Goal: Task Accomplishment & Management: Manage account settings

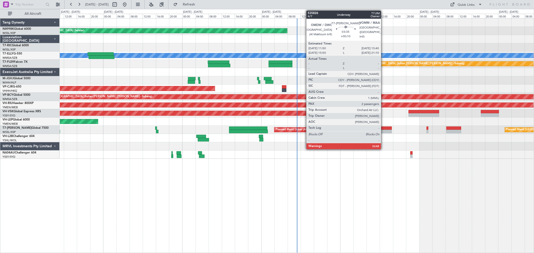
click at [384, 129] on div at bounding box center [385, 129] width 13 height 4
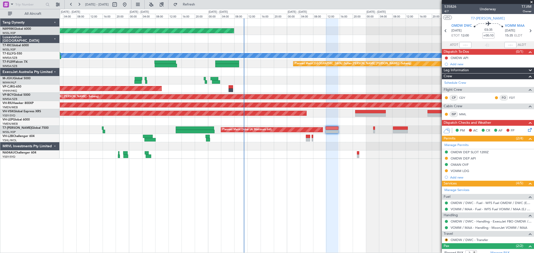
click at [330, 72] on div at bounding box center [296, 72] width 473 height 8
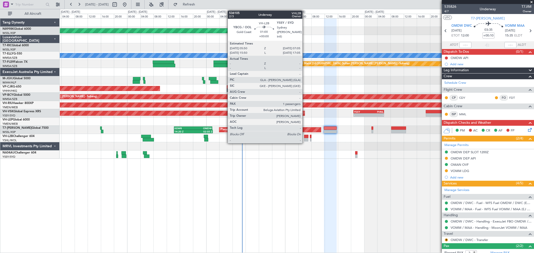
click at [305, 139] on div at bounding box center [306, 140] width 4 height 4
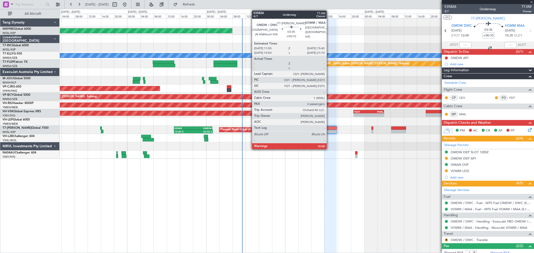
click at [331, 132] on div at bounding box center [330, 132] width 13 height 4
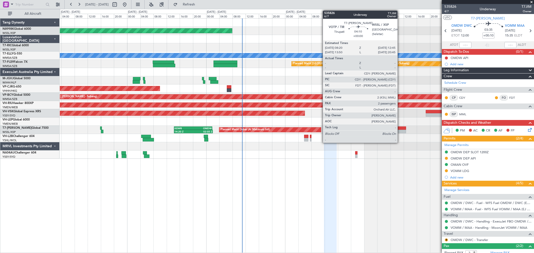
click at [384, 131] on div at bounding box center [398, 132] width 15 height 4
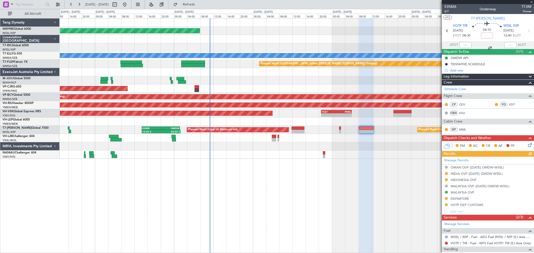
click at [370, 118] on div "Unplanned Maint Wichita (Wichita Mid-continent)" at bounding box center [296, 122] width 473 height 8
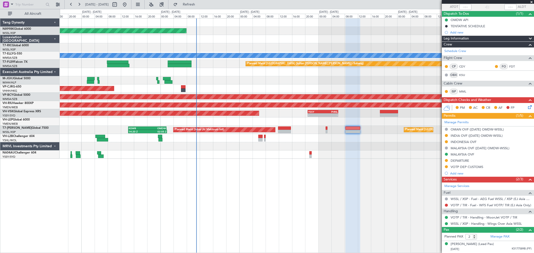
scroll to position [49, 0]
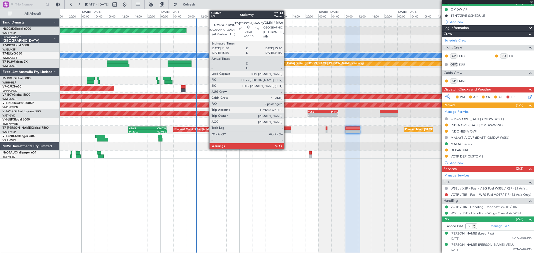
click at [286, 130] on div at bounding box center [284, 132] width 13 height 4
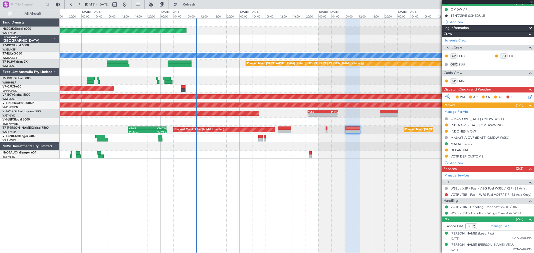
type input "+00:10"
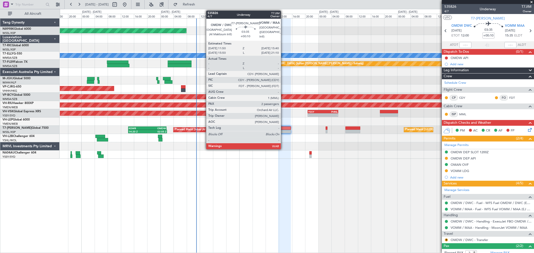
click at [283, 128] on div at bounding box center [284, 129] width 13 height 4
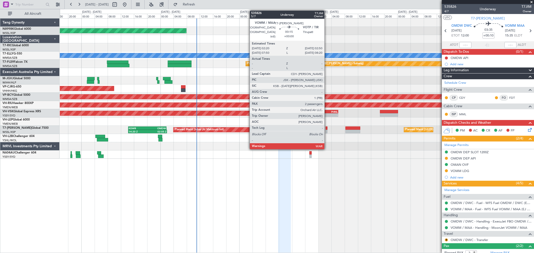
click at [327, 128] on div at bounding box center [326, 129] width 2 height 4
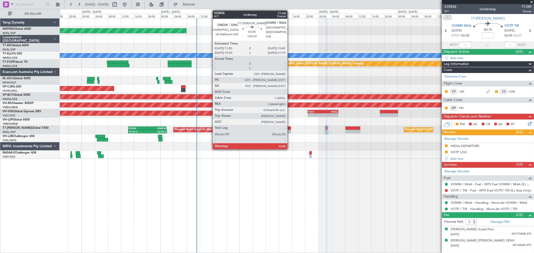
click at [290, 128] on div at bounding box center [284, 129] width 13 height 4
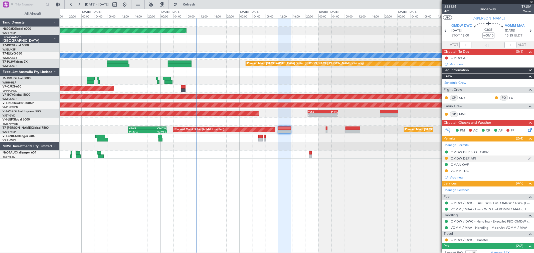
scroll to position [27, 0]
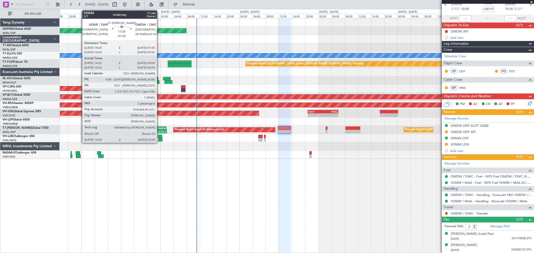
click at [159, 130] on div "01:55 Z" at bounding box center [156, 131] width 19 height 3
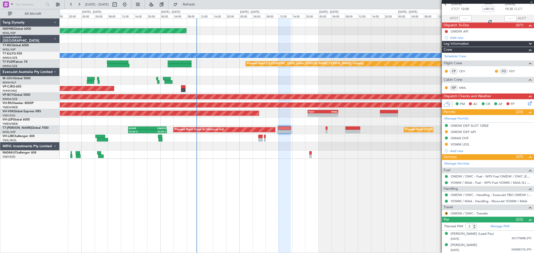
type input "-01:25"
type input "14:32"
type input "01:59"
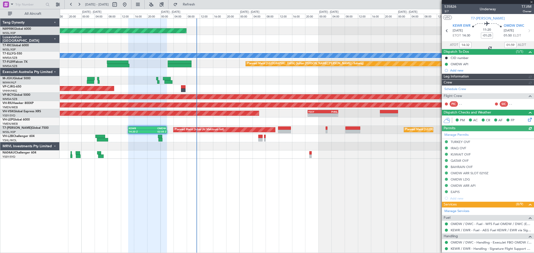
type input "[PERSON_NAME] (BTA)"
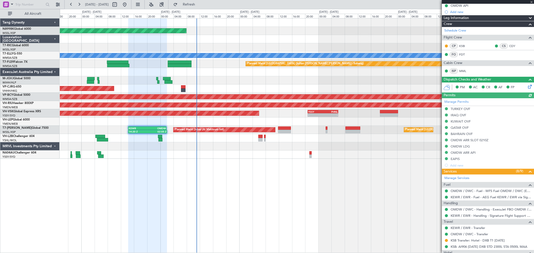
scroll to position [104, 0]
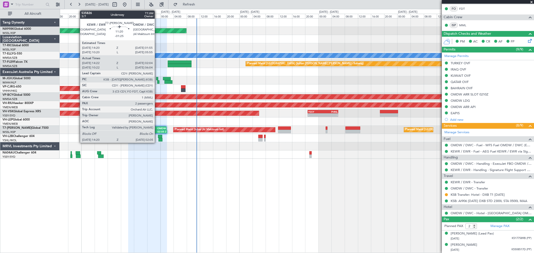
click at [158, 130] on div "02:05 Z" at bounding box center [157, 131] width 19 height 3
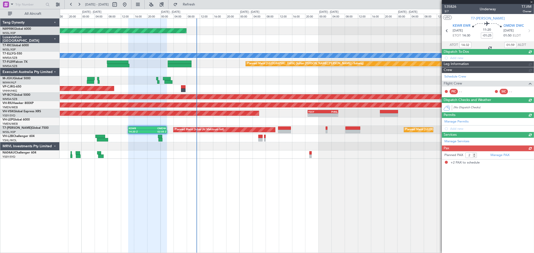
scroll to position [0, 0]
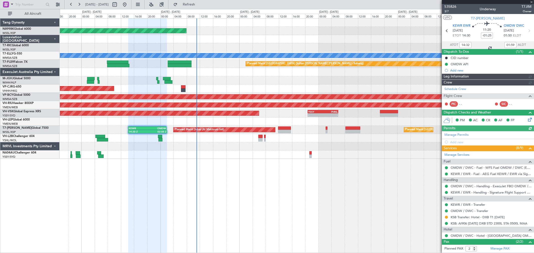
type input "[PERSON_NAME] (BTA)"
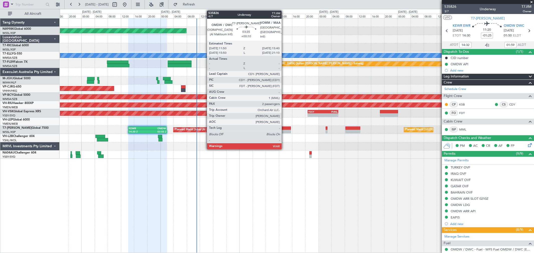
click at [284, 129] on div at bounding box center [284, 129] width 13 height 4
type input "+00:10"
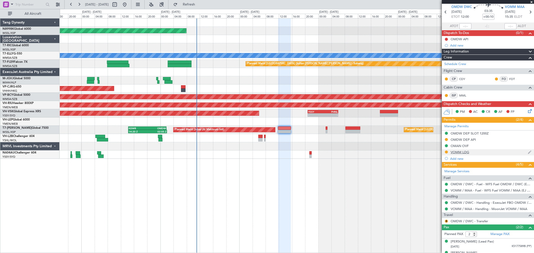
scroll to position [27, 0]
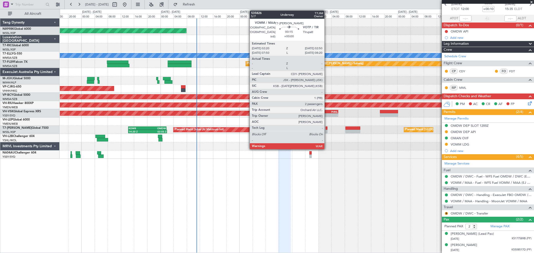
click at [327, 130] on div at bounding box center [326, 132] width 2 height 4
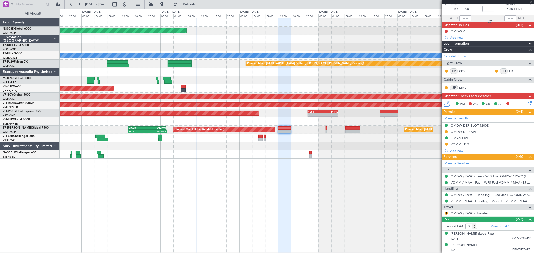
scroll to position [0, 0]
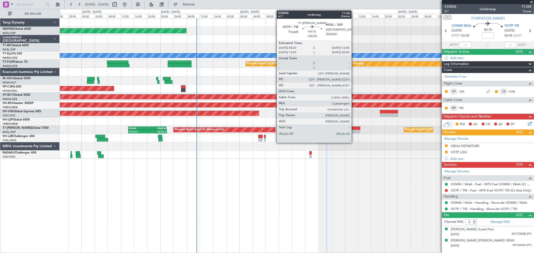
click at [354, 131] on div at bounding box center [352, 132] width 15 height 4
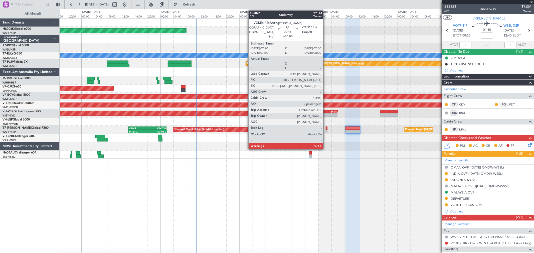
click at [325, 131] on div at bounding box center [326, 132] width 2 height 4
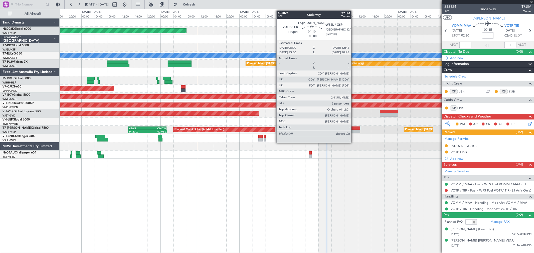
click at [353, 131] on div at bounding box center [352, 132] width 15 height 4
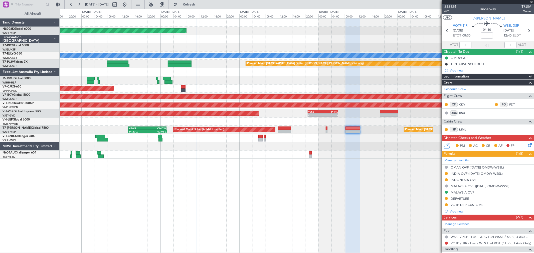
click at [207, 106] on div "Planned Maint [GEOGRAPHIC_DATA] (Seletar) Planned Maint [GEOGRAPHIC_DATA] ([GEO…" at bounding box center [296, 89] width 473 height 140
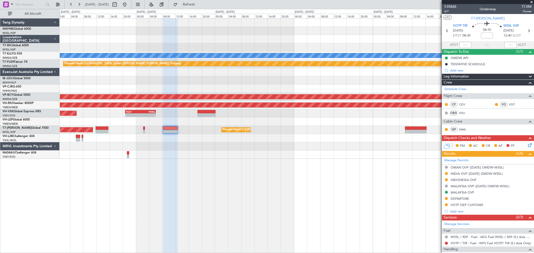
click at [291, 106] on div "Planned Maint [GEOGRAPHIC_DATA] (Seletar) Planned Maint [GEOGRAPHIC_DATA] ([GEO…" at bounding box center [296, 89] width 473 height 140
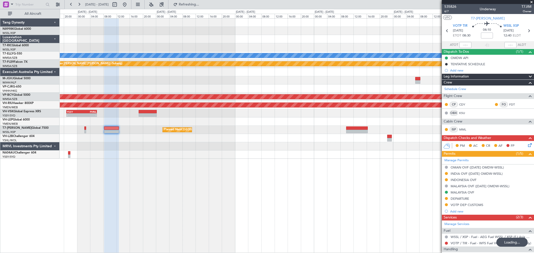
click at [356, 128] on div at bounding box center [357, 129] width 22 height 4
type input "-00:05"
type input "1"
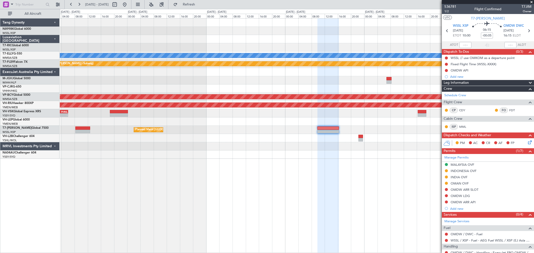
click at [312, 106] on div "Planned Maint [GEOGRAPHIC_DATA] ([GEOGRAPHIC_DATA] Intl) [PERSON_NAME] Planned …" at bounding box center [296, 89] width 473 height 140
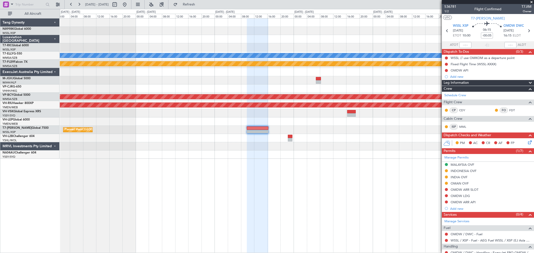
click at [358, 117] on div "Planned Maint [GEOGRAPHIC_DATA] ([GEOGRAPHIC_DATA] Intl) [PERSON_NAME] OMDB 21:…" at bounding box center [296, 89] width 473 height 140
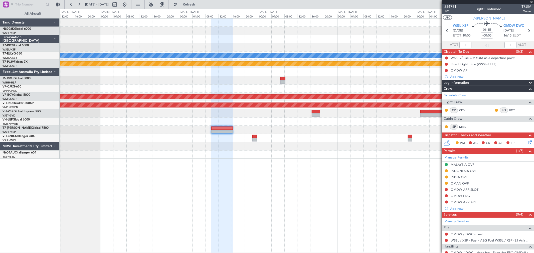
click at [384, 139] on div at bounding box center [296, 138] width 473 height 8
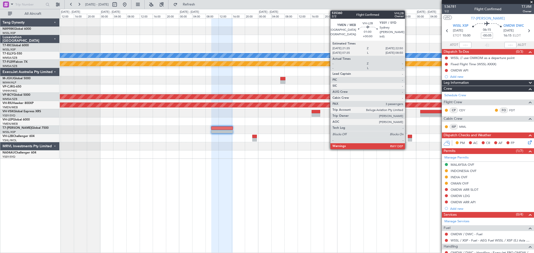
click at [384, 139] on div at bounding box center [409, 140] width 4 height 4
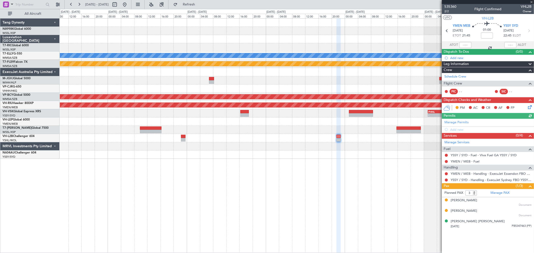
click at [336, 119] on div at bounding box center [296, 122] width 473 height 8
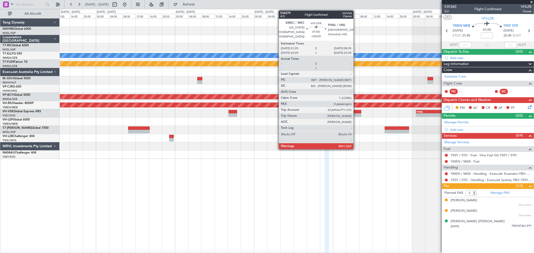
click at [316, 116] on div "- - PHNL 01:20 Z YSSY 11:20 Z" at bounding box center [296, 113] width 473 height 8
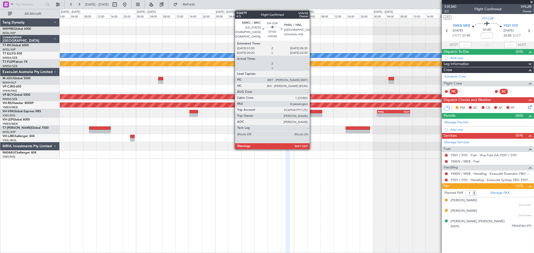
click at [312, 112] on div at bounding box center [310, 112] width 24 height 4
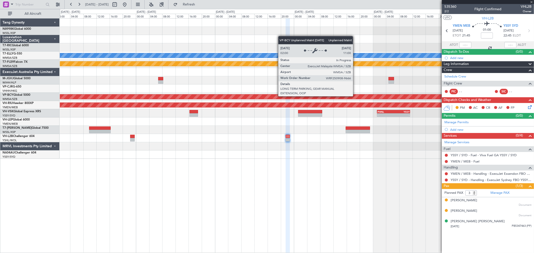
type input "8"
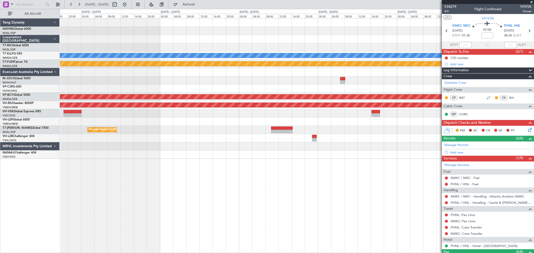
click at [318, 46] on div "Planned Maint [GEOGRAPHIC_DATA] ([GEOGRAPHIC_DATA] Intl) [PERSON_NAME] OMDB 21:…" at bounding box center [296, 89] width 473 height 140
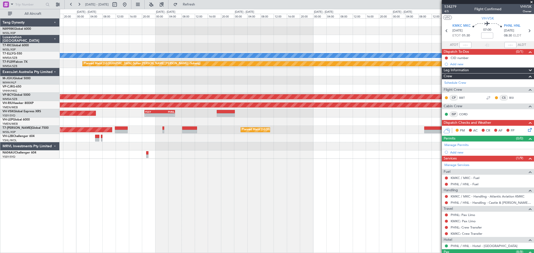
click at [328, 138] on div "Planned Maint [GEOGRAPHIC_DATA] (Seletar) Planned Maint [GEOGRAPHIC_DATA] ([GEO…" at bounding box center [296, 89] width 473 height 140
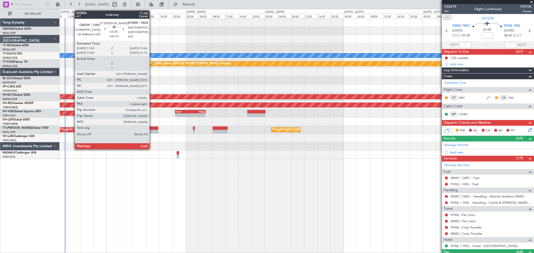
click at [152, 130] on div at bounding box center [151, 132] width 13 height 4
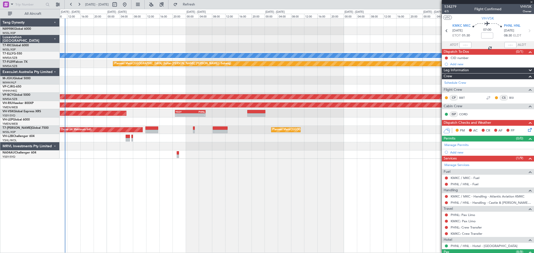
type input "+00:10"
type input "2"
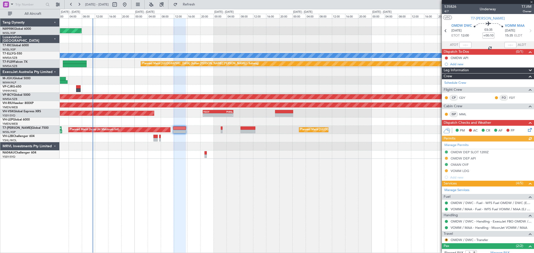
click at [260, 140] on div at bounding box center [296, 138] width 473 height 8
